Goal: Book appointment/travel/reservation

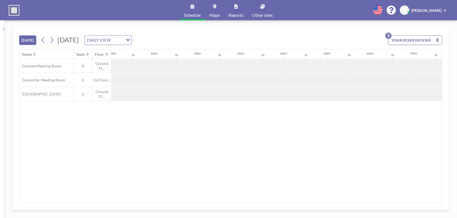
scroll to position [0, 416]
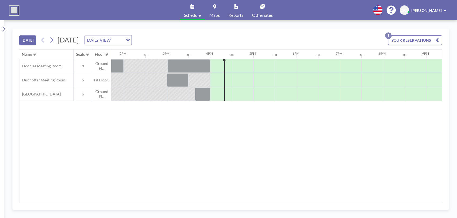
scroll to position [0, 669]
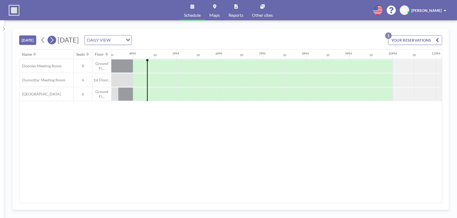
click at [54, 42] on icon at bounding box center [51, 40] width 5 height 8
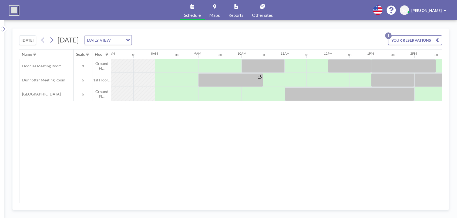
scroll to position [0, 324]
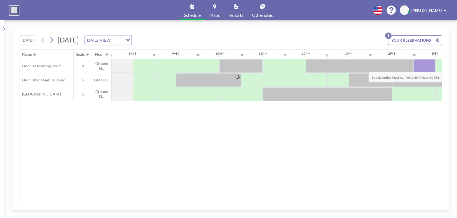
click at [422, 67] on div at bounding box center [425, 66] width 22 height 14
click at [418, 67] on div at bounding box center [425, 66] width 22 height 14
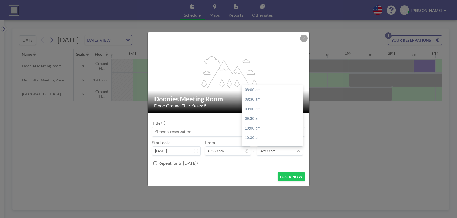
scroll to position [134, 0]
click at [267, 108] on div "04:00 pm" at bounding box center [273, 109] width 63 height 10
type input "04:00 pm"
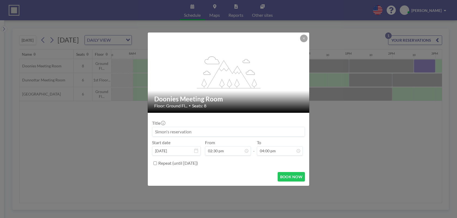
scroll to position [154, 0]
click at [291, 175] on button "BOOK NOW" at bounding box center [291, 176] width 27 height 9
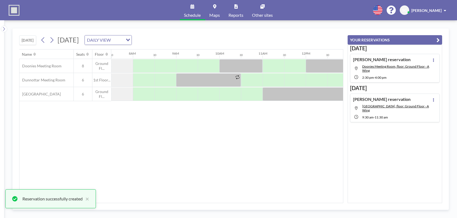
click at [410, 42] on button "YOUR RESERVATIONS" at bounding box center [395, 39] width 95 height 9
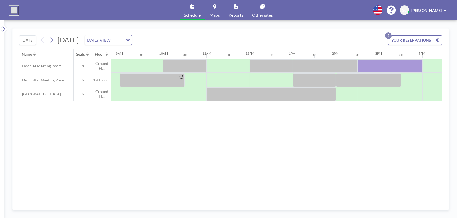
scroll to position [0, 400]
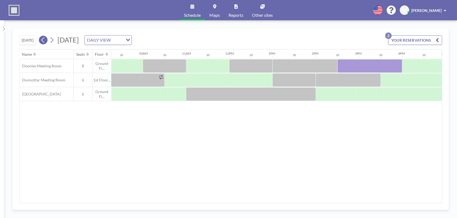
click at [42, 40] on icon at bounding box center [43, 40] width 5 height 8
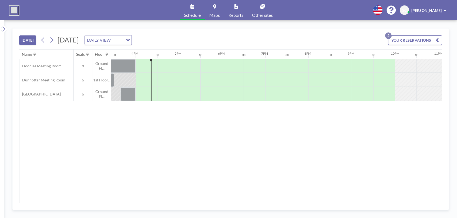
scroll to position [0, 669]
click at [56, 40] on button at bounding box center [52, 40] width 9 height 9
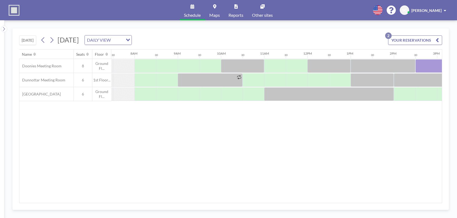
scroll to position [0, 324]
click at [409, 141] on div "Name Seats Floor 12AM 30 1AM 30 2AM 30 3AM 30 4AM 30 5AM 30 6AM 30 7AM 30 8AM 3…" at bounding box center [230, 125] width 422 height 153
